Goal: Find specific page/section: Find specific page/section

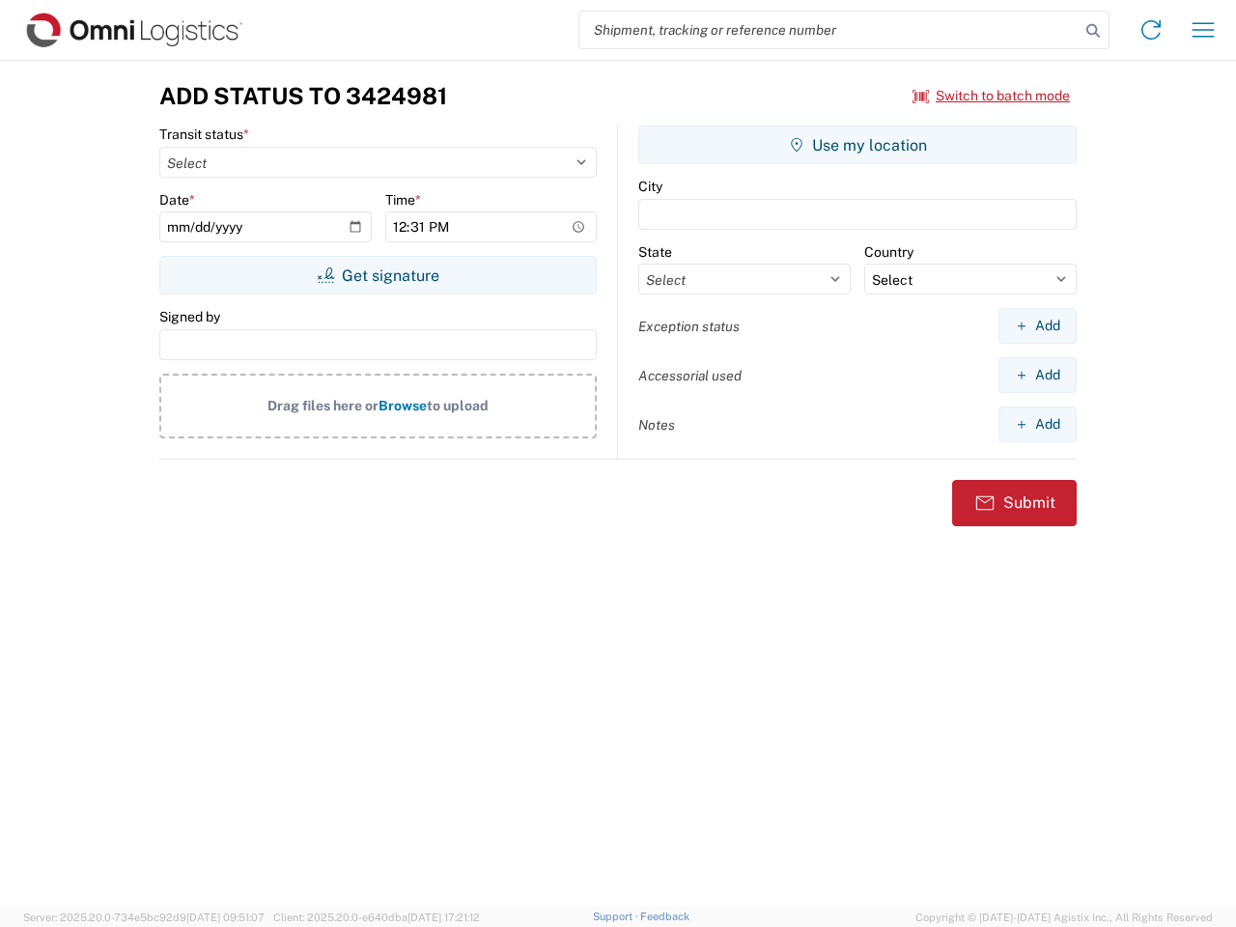
click at [829, 30] on input "search" at bounding box center [829, 30] width 500 height 37
click at [1093, 31] on icon at bounding box center [1092, 30] width 27 height 27
click at [1151, 30] on icon at bounding box center [1150, 29] width 31 height 31
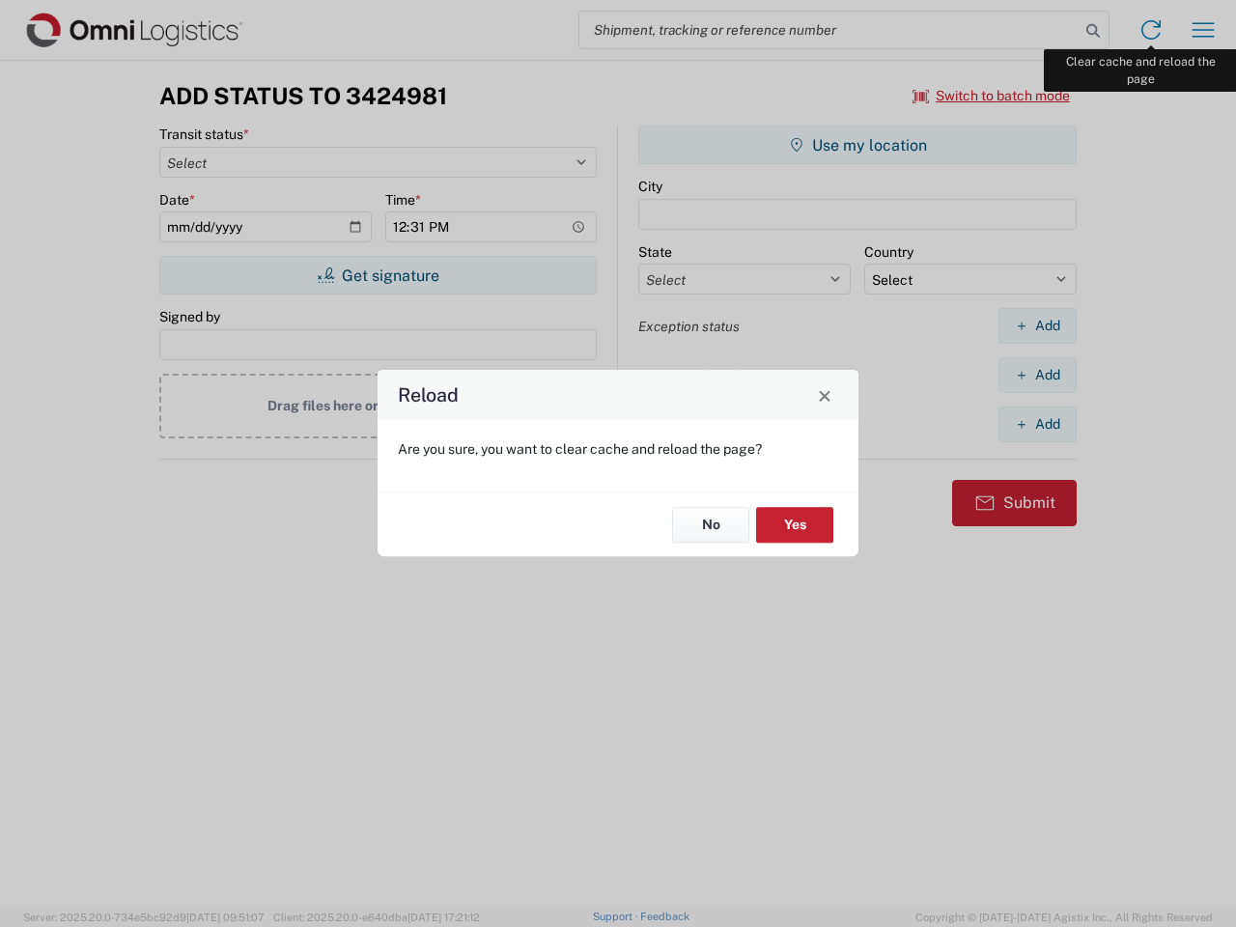
click at [1203, 30] on div "Reload Are you sure, you want to clear cache and reload the page? No Yes" at bounding box center [618, 463] width 1236 height 927
click at [991, 96] on div "Reload Are you sure, you want to clear cache and reload the page? No Yes" at bounding box center [618, 463] width 1236 height 927
click at [377, 275] on div "Reload Are you sure, you want to clear cache and reload the page? No Yes" at bounding box center [618, 463] width 1236 height 927
click at [857, 145] on div "Reload Are you sure, you want to clear cache and reload the page? No Yes" at bounding box center [618, 463] width 1236 height 927
click at [1037, 325] on div "Reload Are you sure, you want to clear cache and reload the page? No Yes" at bounding box center [618, 463] width 1236 height 927
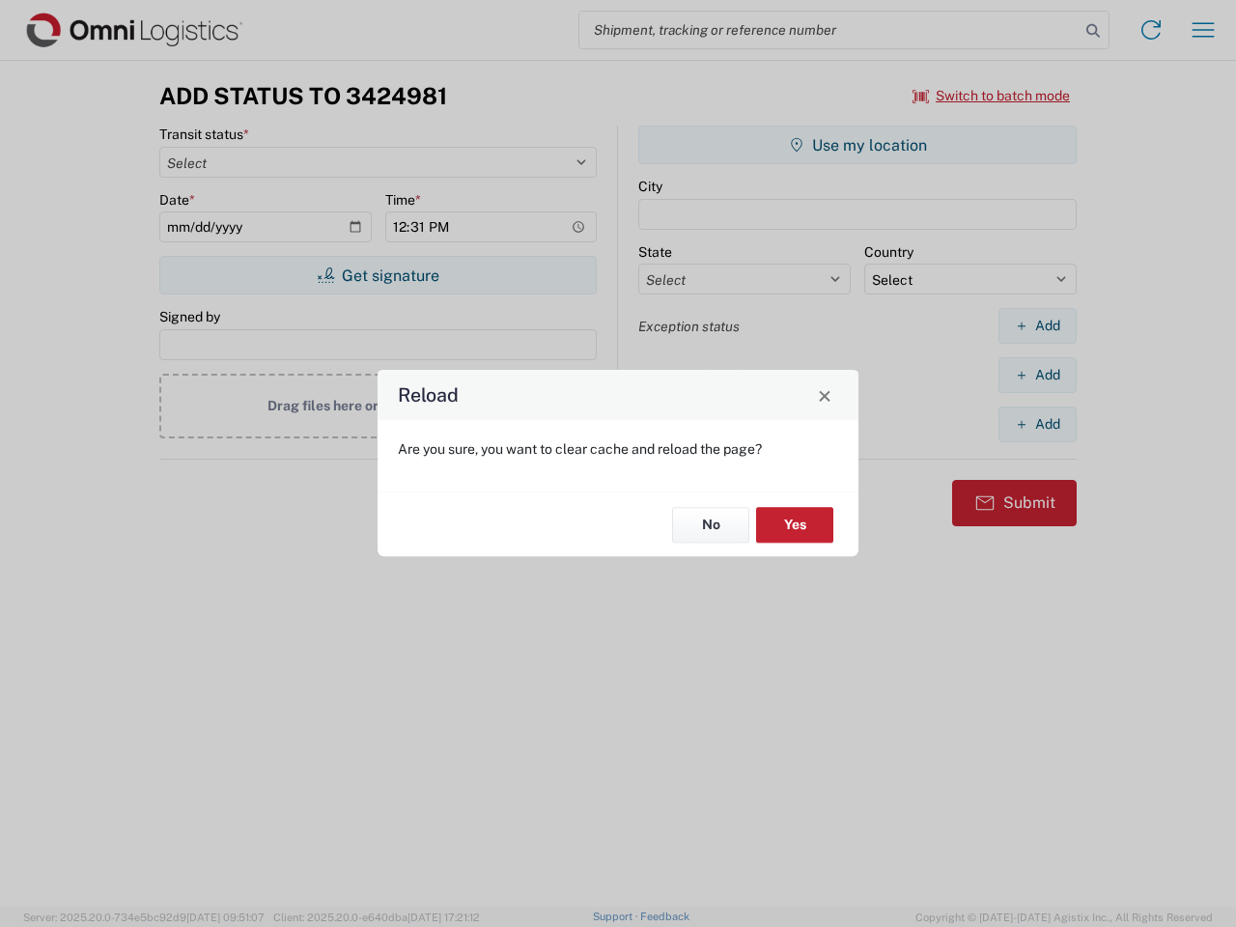
click at [1037, 375] on div "Reload Are you sure, you want to clear cache and reload the page? No Yes" at bounding box center [618, 463] width 1236 height 927
click at [1037, 424] on div "Reload Are you sure, you want to clear cache and reload the page? No Yes" at bounding box center [618, 463] width 1236 height 927
